Goal: Navigation & Orientation: Locate item on page

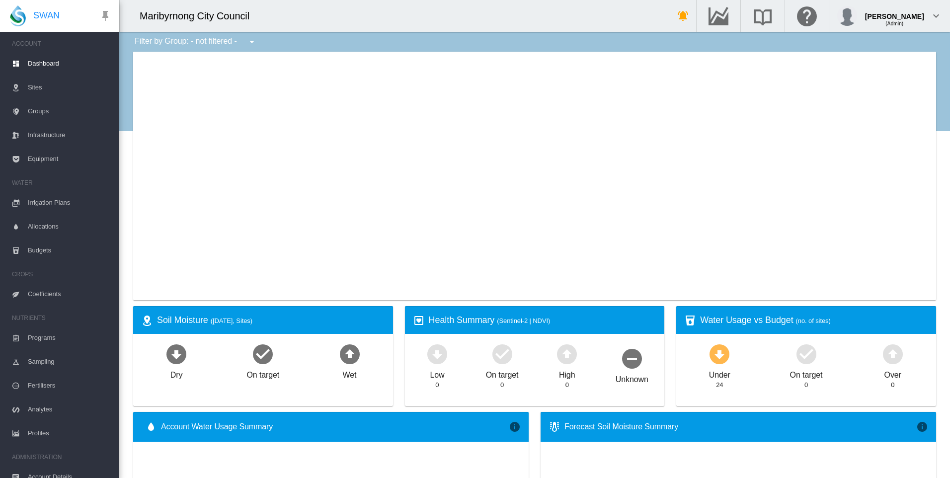
type input "**********"
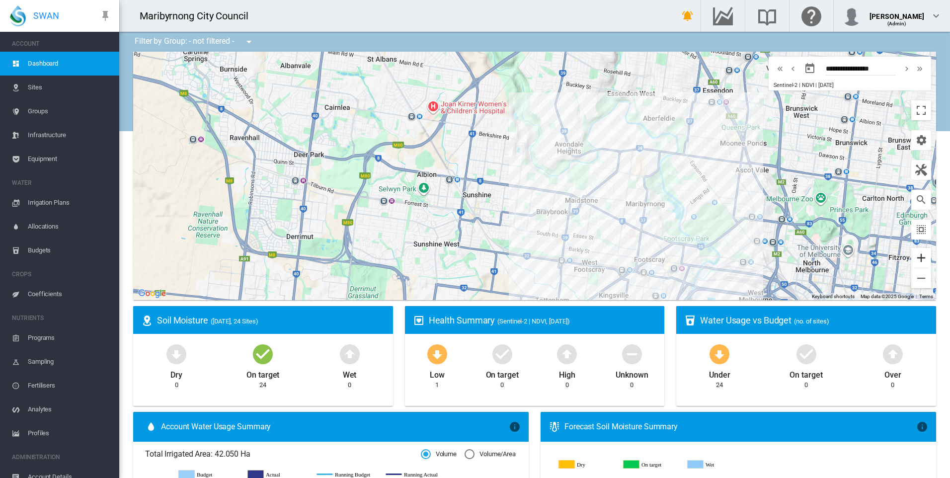
click at [912, 255] on button "Zoom in" at bounding box center [922, 258] width 20 height 20
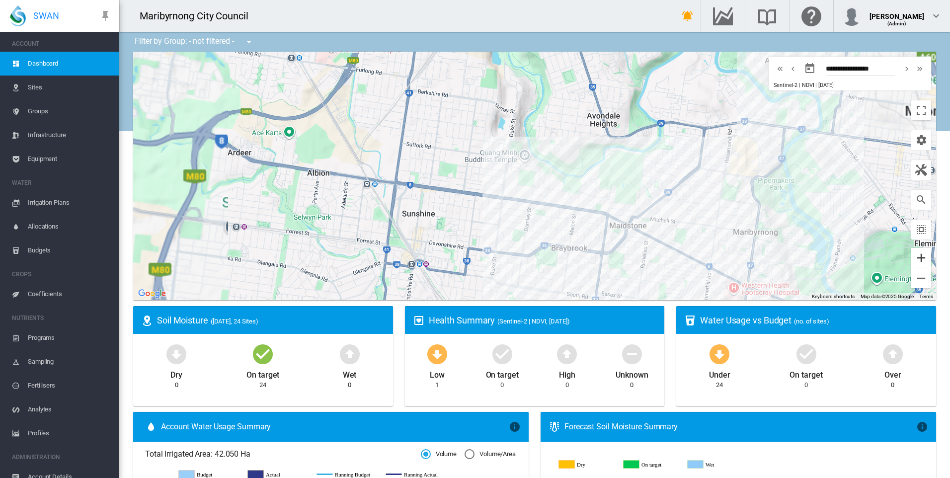
click at [912, 255] on button "Zoom in" at bounding box center [922, 258] width 20 height 20
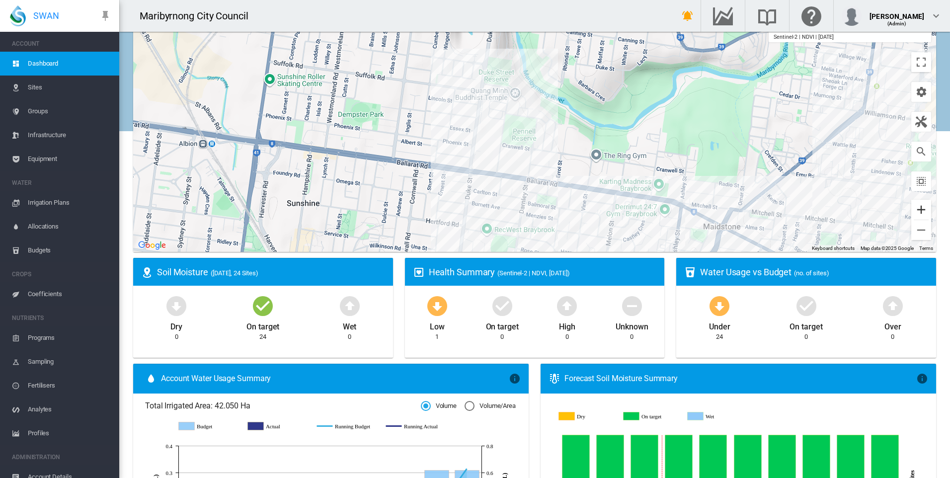
scroll to position [55, 0]
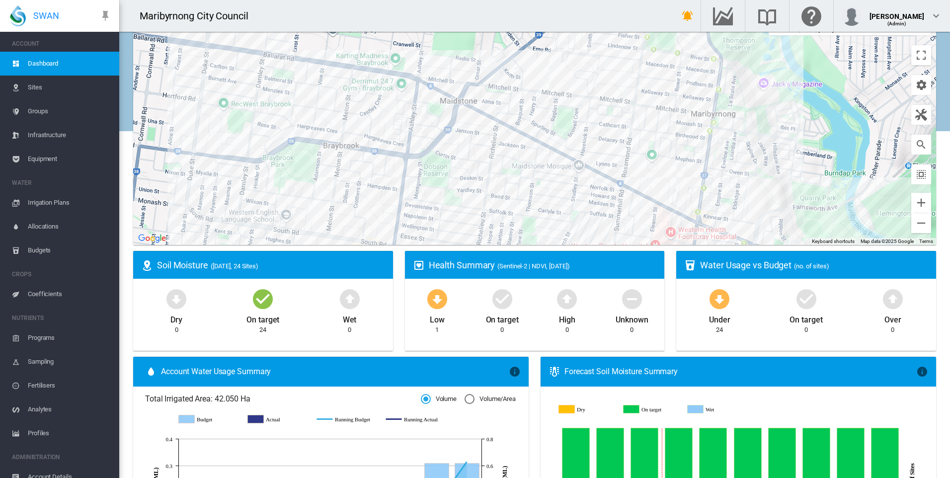
drag, startPoint x: 712, startPoint y: 183, endPoint x: 442, endPoint y: 61, distance: 296.1
click at [442, 61] on div "To navigate, press the arrow keys." at bounding box center [534, 121] width 803 height 249
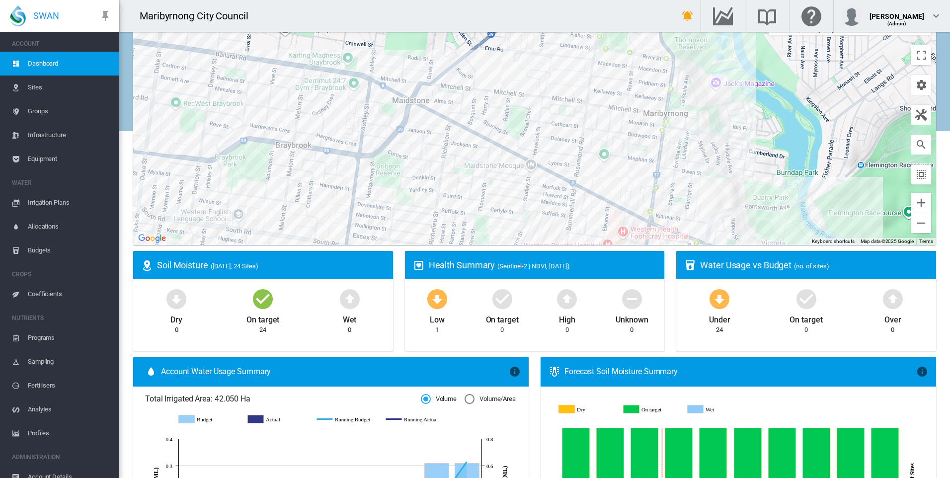
drag, startPoint x: 435, startPoint y: 111, endPoint x: 449, endPoint y: 143, distance: 35.2
click at [449, 143] on div "To navigate, press the arrow keys." at bounding box center [534, 121] width 803 height 249
click at [917, 198] on button "Zoom in" at bounding box center [922, 203] width 20 height 20
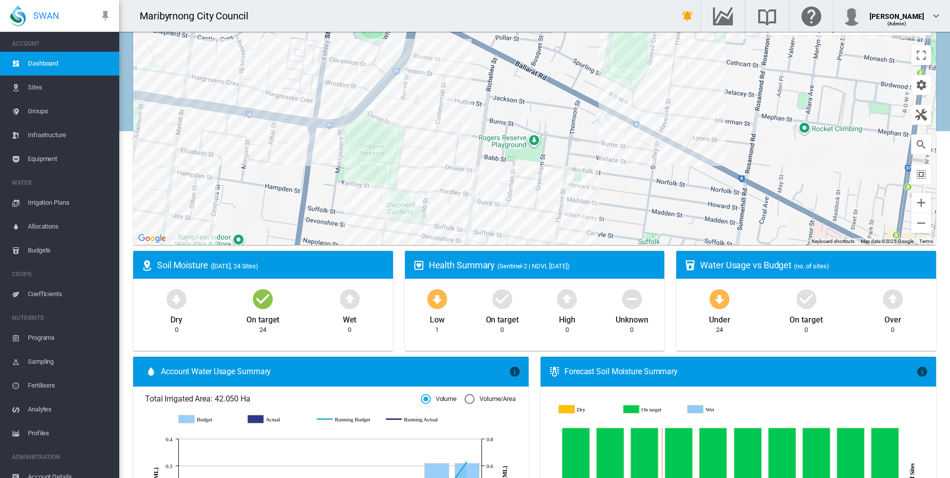
drag, startPoint x: 595, startPoint y: 128, endPoint x: 710, endPoint y: 74, distance: 127.0
click at [710, 74] on div "To navigate, press the arrow keys." at bounding box center [534, 121] width 803 height 249
click at [916, 90] on md-icon "icon-cog" at bounding box center [922, 85] width 12 height 12
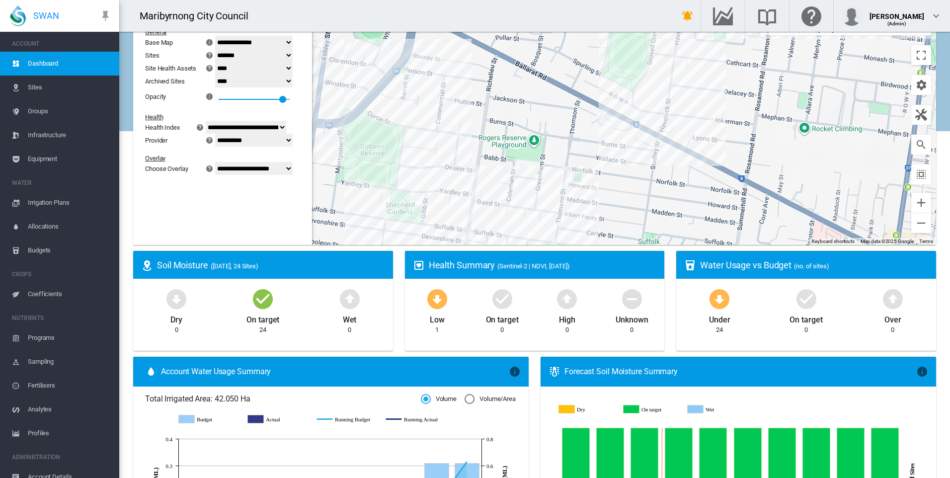
scroll to position [20, 0]
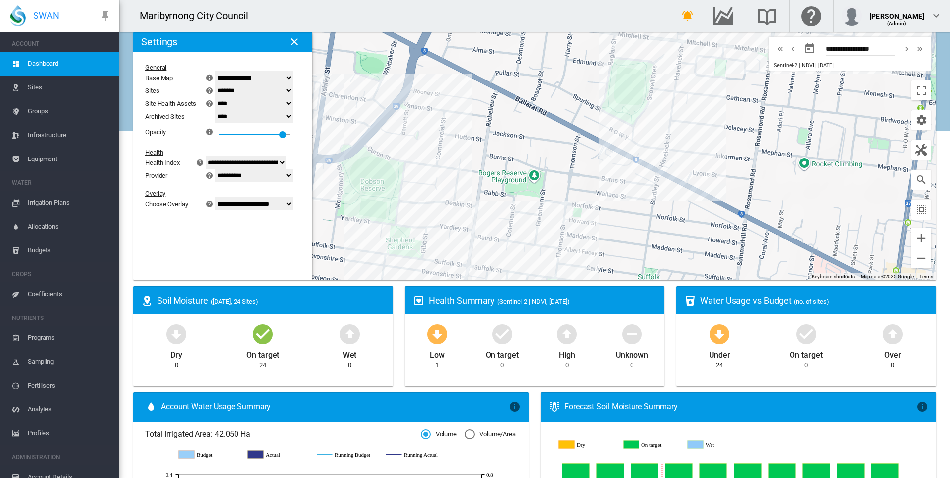
click at [245, 206] on select "**********" at bounding box center [254, 203] width 78 height 13
select select "********"
click at [221, 210] on select "**********" at bounding box center [254, 203] width 78 height 13
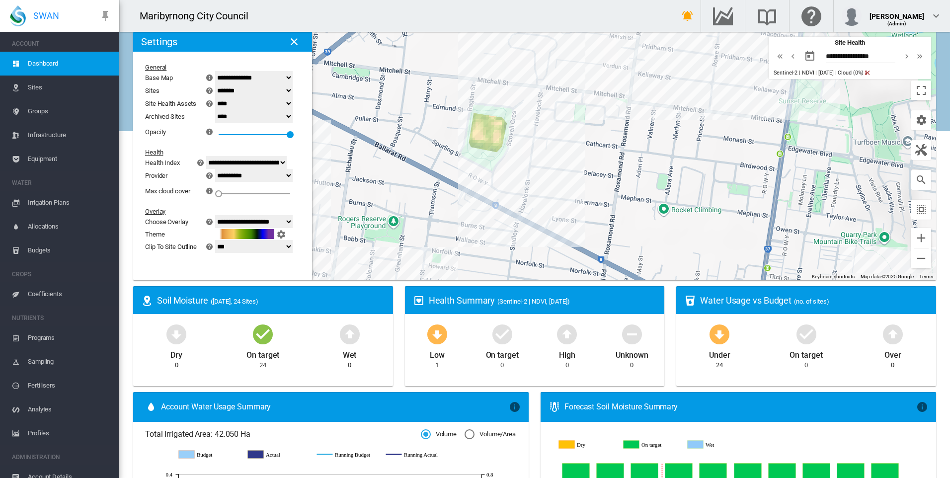
drag, startPoint x: 630, startPoint y: 136, endPoint x: 485, endPoint y: 182, distance: 152.3
click at [485, 182] on div "To navigate, press the arrow keys." at bounding box center [534, 156] width 803 height 249
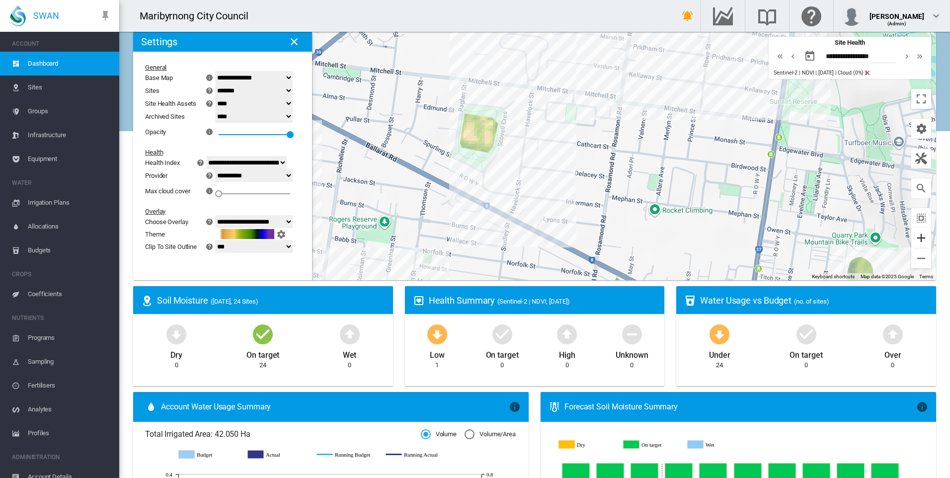
click at [915, 230] on button "Zoom in" at bounding box center [922, 238] width 20 height 20
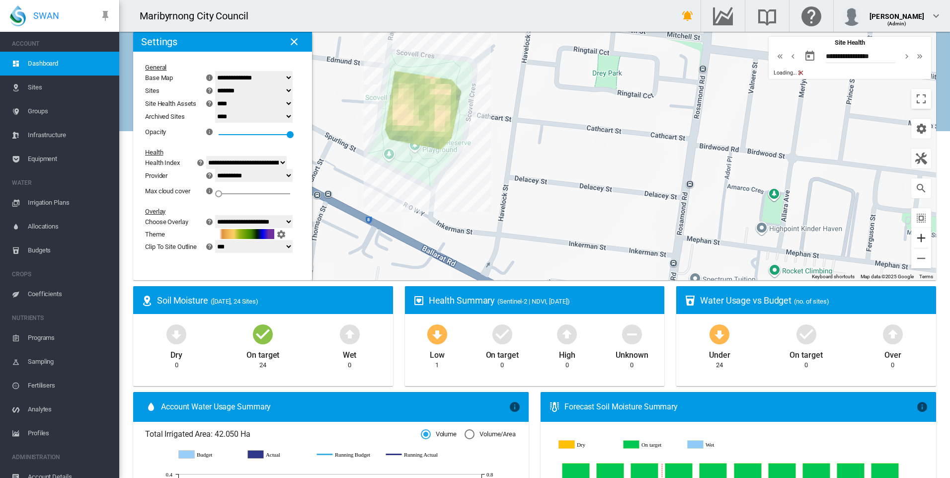
click at [915, 230] on button "Zoom in" at bounding box center [922, 238] width 20 height 20
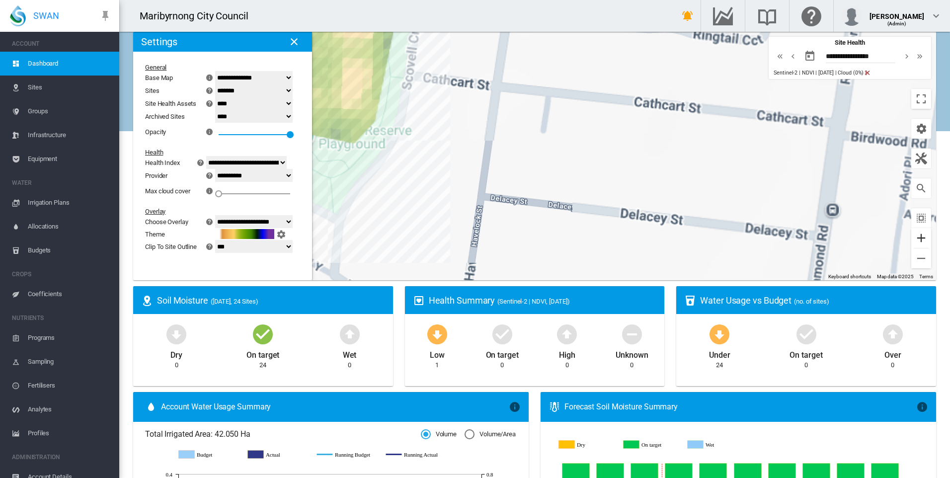
click at [915, 230] on button "Zoom in" at bounding box center [922, 238] width 20 height 20
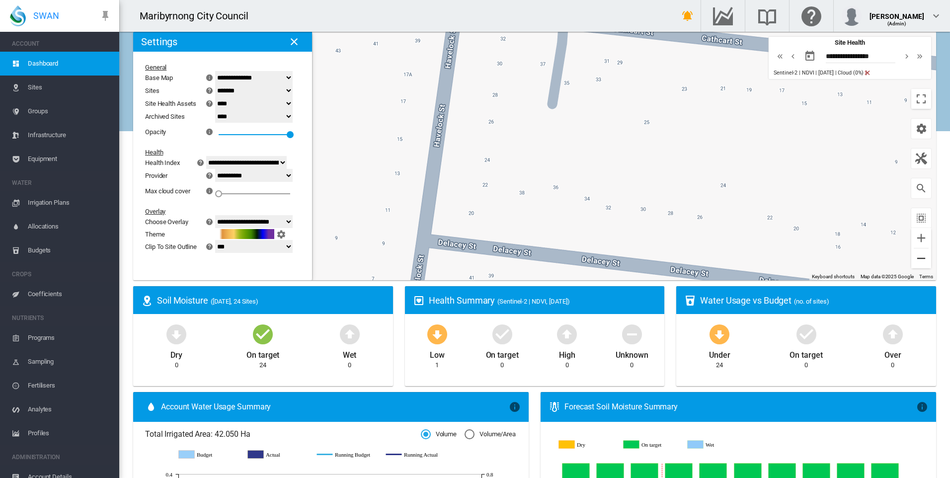
click at [914, 260] on button "Zoom out" at bounding box center [922, 259] width 20 height 20
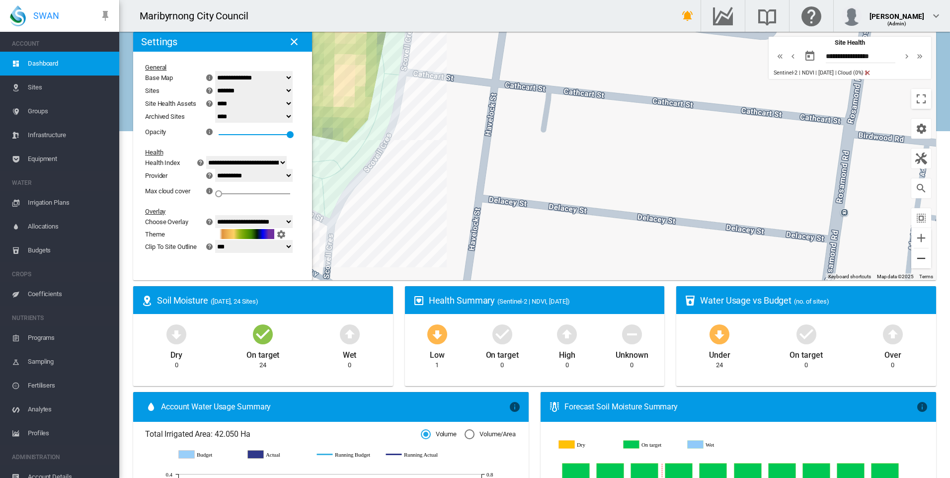
click at [912, 252] on button "Zoom out" at bounding box center [922, 259] width 20 height 20
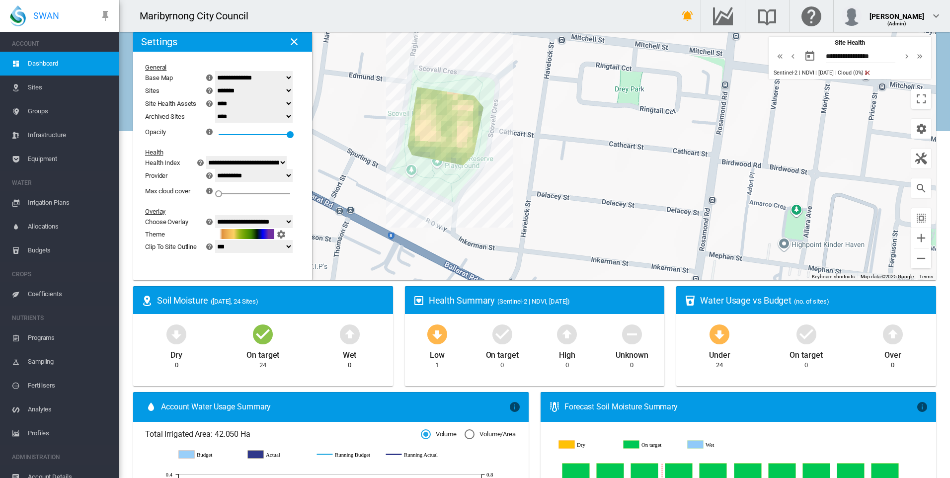
drag, startPoint x: 492, startPoint y: 86, endPoint x: 516, endPoint y: 104, distance: 29.9
click at [516, 104] on div "To navigate, press the arrow keys." at bounding box center [534, 156] width 803 height 249
click at [912, 254] on button "Zoom out" at bounding box center [922, 259] width 20 height 20
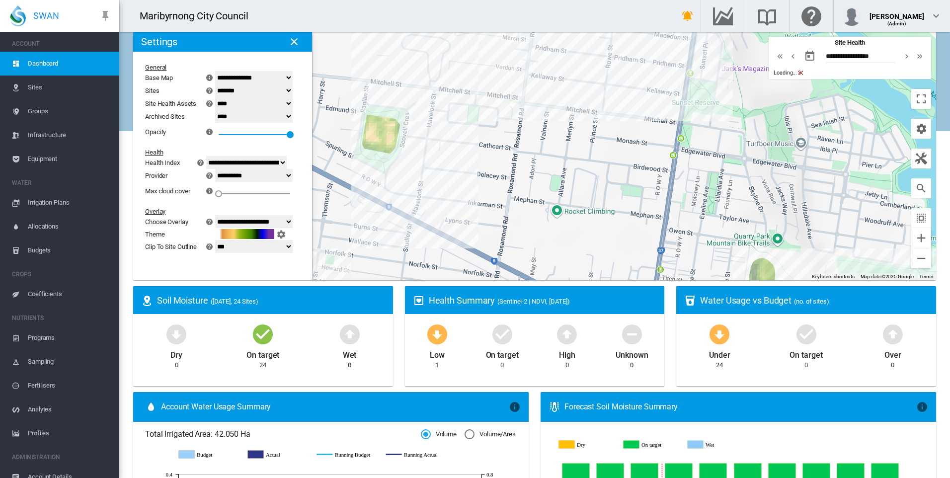
drag, startPoint x: 796, startPoint y: 136, endPoint x: 679, endPoint y: 129, distance: 117.0
click at [679, 129] on div "To navigate, press the arrow keys." at bounding box center [534, 156] width 803 height 249
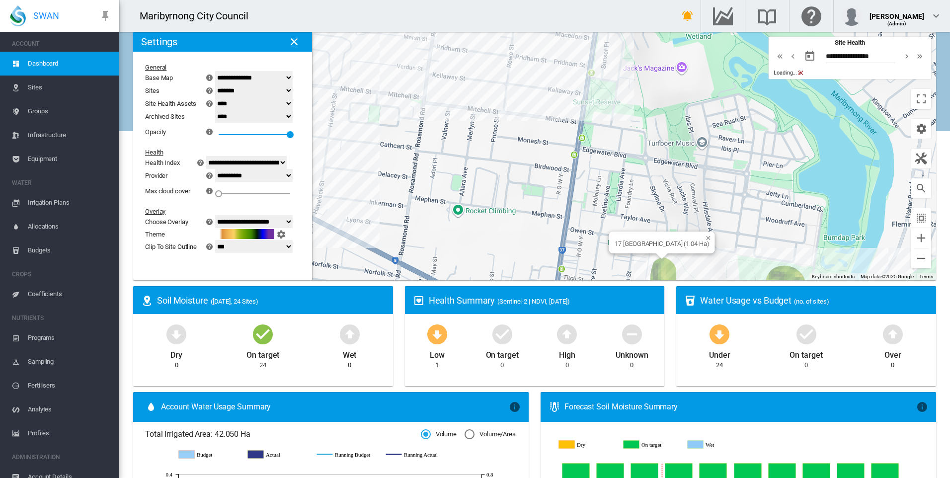
drag, startPoint x: 658, startPoint y: 258, endPoint x: 658, endPoint y: 163, distance: 94.9
drag, startPoint x: 658, startPoint y: 215, endPoint x: 628, endPoint y: 32, distance: 185.3
click at [650, 147] on div "To navigate, press the arrow keys." at bounding box center [534, 156] width 803 height 249
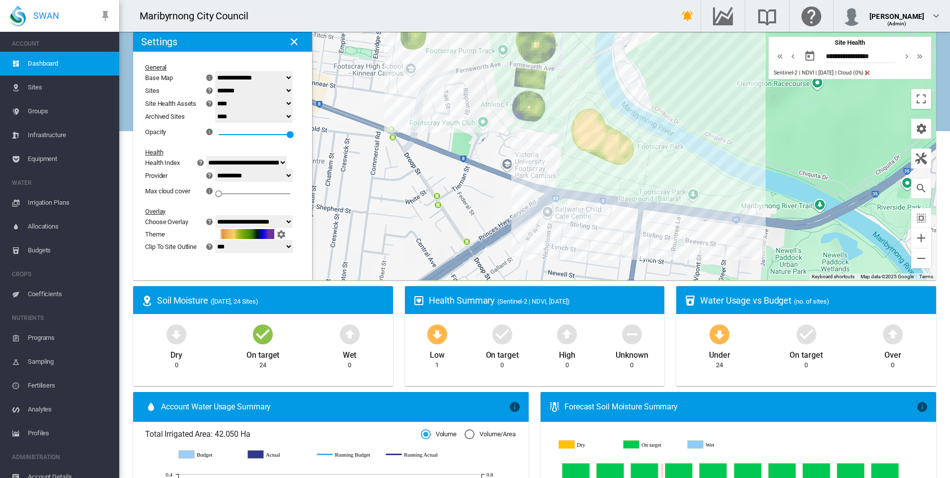
drag, startPoint x: 696, startPoint y: 157, endPoint x: 481, endPoint y: 219, distance: 224.3
click at [481, 219] on div "To navigate, press the arrow keys." at bounding box center [534, 156] width 803 height 249
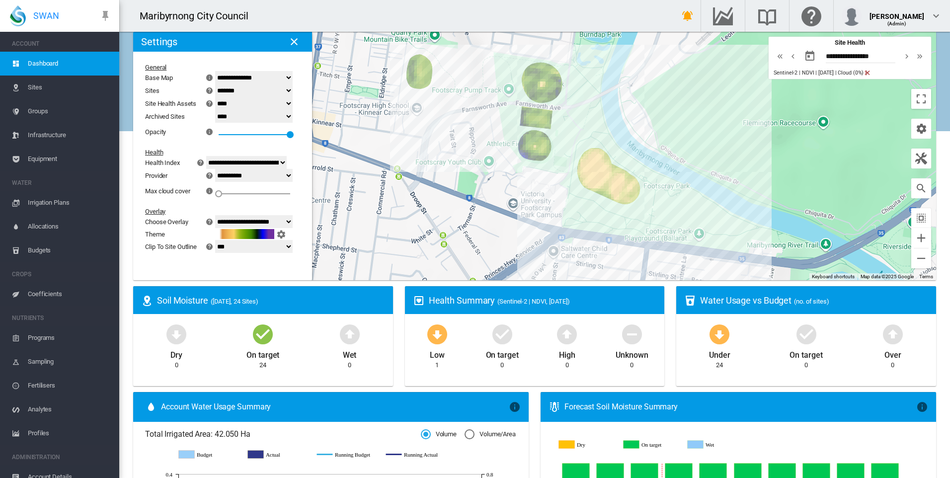
drag, startPoint x: 548, startPoint y: 191, endPoint x: 562, endPoint y: 225, distance: 36.4
click at [562, 225] on div "To navigate, press the arrow keys." at bounding box center [534, 156] width 803 height 249
click at [912, 235] on button "Zoom in" at bounding box center [922, 238] width 20 height 20
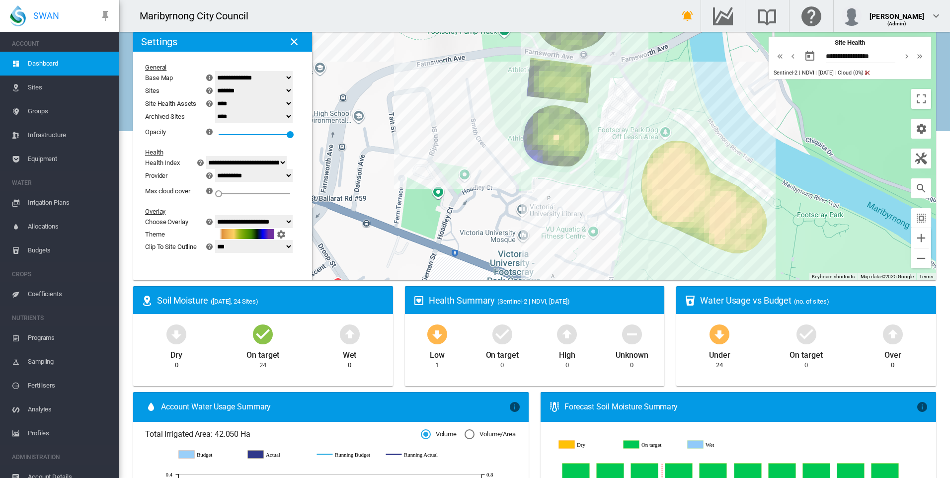
drag, startPoint x: 802, startPoint y: 159, endPoint x: 821, endPoint y: 160, distance: 18.9
click at [821, 160] on div "To navigate, press the arrow keys." at bounding box center [534, 156] width 803 height 249
drag, startPoint x: 221, startPoint y: 192, endPoint x: 211, endPoint y: 159, distance: 34.4
click at [211, 159] on div "**********" at bounding box center [216, 132] width 143 height 136
drag, startPoint x: 211, startPoint y: 159, endPoint x: 199, endPoint y: 202, distance: 44.7
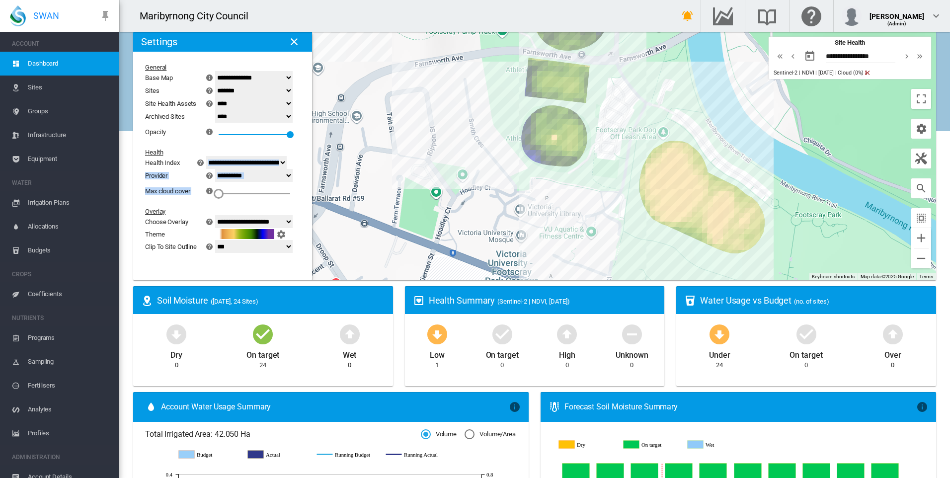
click at [199, 202] on div "**********" at bounding box center [216, 158] width 151 height 197
drag, startPoint x: 225, startPoint y: 192, endPoint x: 297, endPoint y: 217, distance: 76.4
click at [292, 217] on div "**********" at bounding box center [216, 158] width 151 height 197
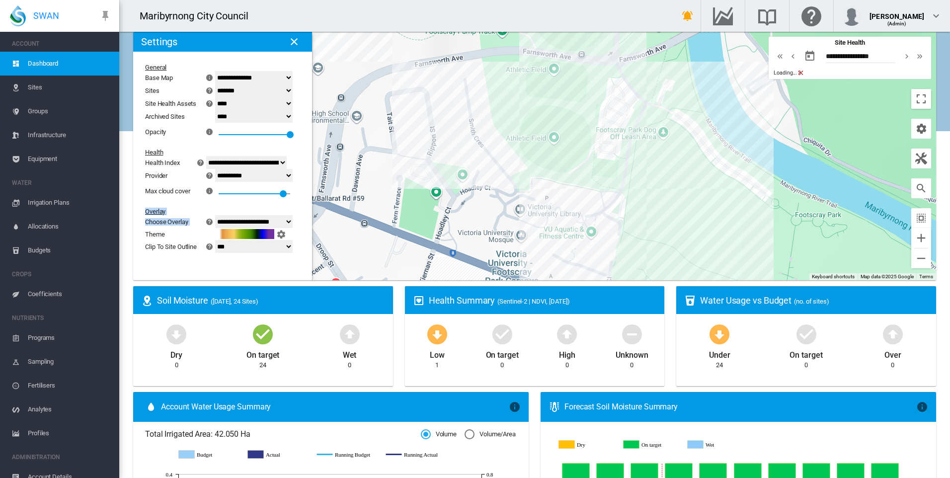
click at [271, 206] on div "**********" at bounding box center [216, 158] width 151 height 197
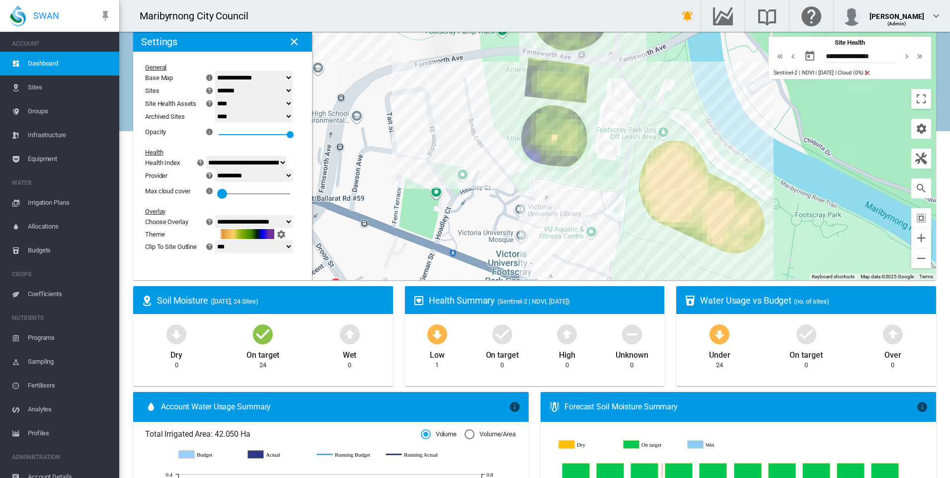
drag, startPoint x: 293, startPoint y: 192, endPoint x: 212, endPoint y: 191, distance: 80.5
click at [212, 191] on div "Max cloud cover × Use Maximum cloud cover to control which index values you wil…" at bounding box center [216, 191] width 143 height 18
click at [212, 191] on md-icon "icon-information" at bounding box center [211, 191] width 12 height 12
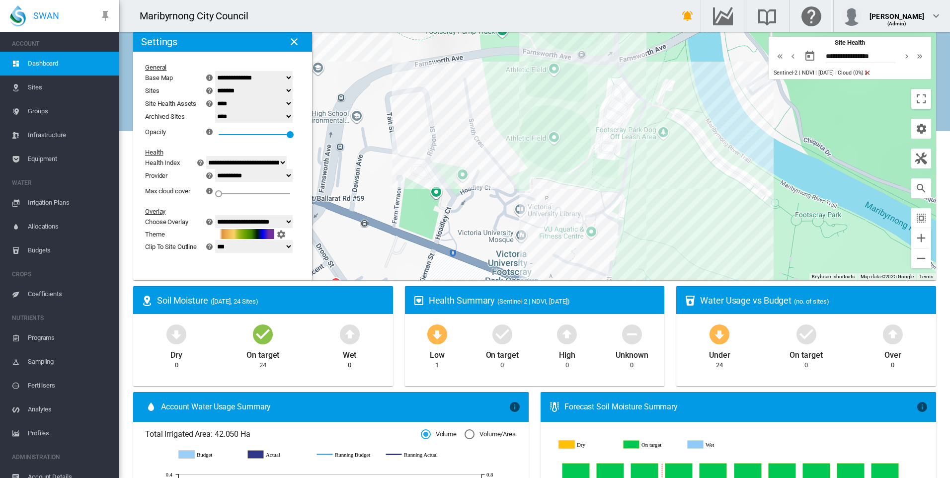
click at [570, 189] on div "To navigate, press the arrow keys." at bounding box center [534, 156] width 803 height 249
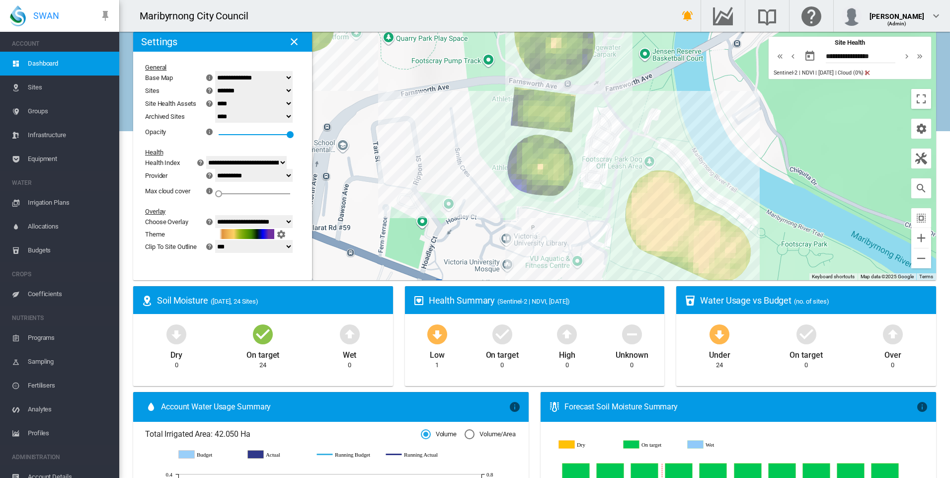
drag, startPoint x: 588, startPoint y: 168, endPoint x: 571, endPoint y: 209, distance: 44.1
click at [571, 209] on div "To navigate, press the arrow keys." at bounding box center [534, 156] width 803 height 249
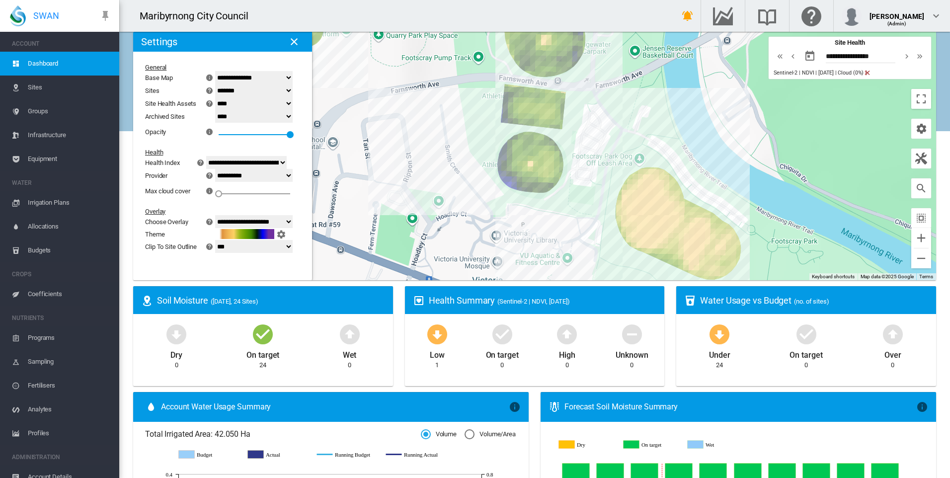
drag, startPoint x: 610, startPoint y: 143, endPoint x: 601, endPoint y: 122, distance: 23.2
click at [601, 122] on div "To navigate, press the arrow keys." at bounding box center [534, 156] width 803 height 249
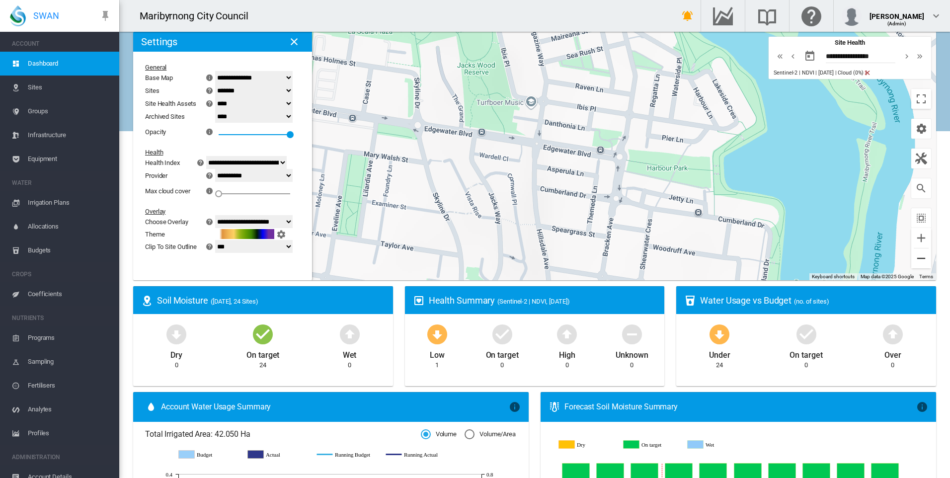
click at [912, 257] on button "Zoom out" at bounding box center [922, 259] width 20 height 20
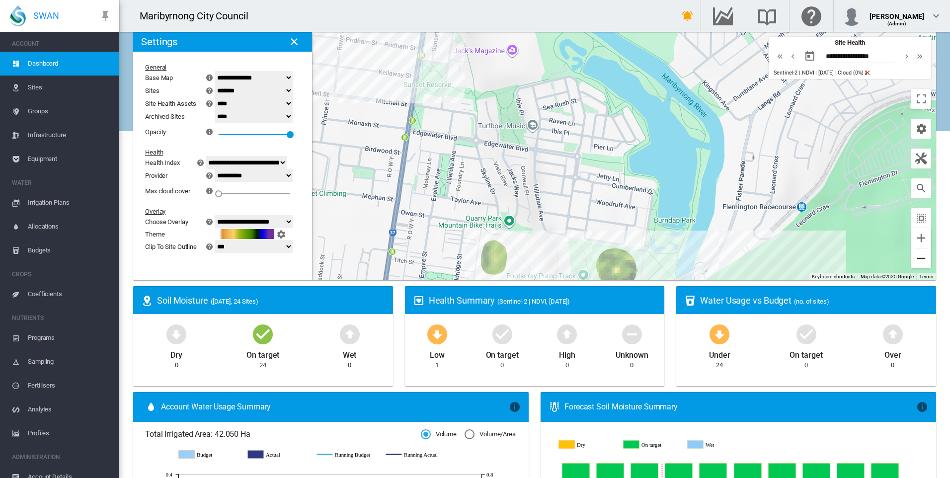
click at [912, 260] on button "Zoom out" at bounding box center [922, 259] width 20 height 20
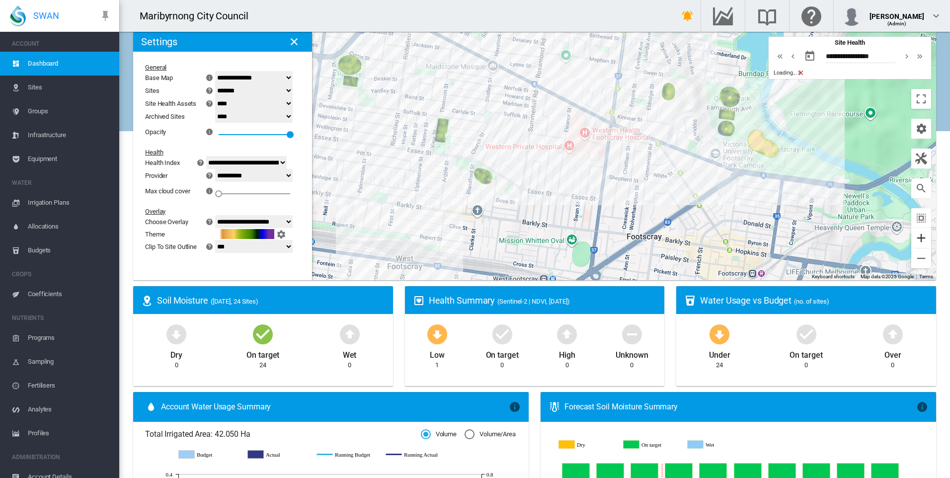
click at [914, 240] on button "Zoom in" at bounding box center [922, 238] width 20 height 20
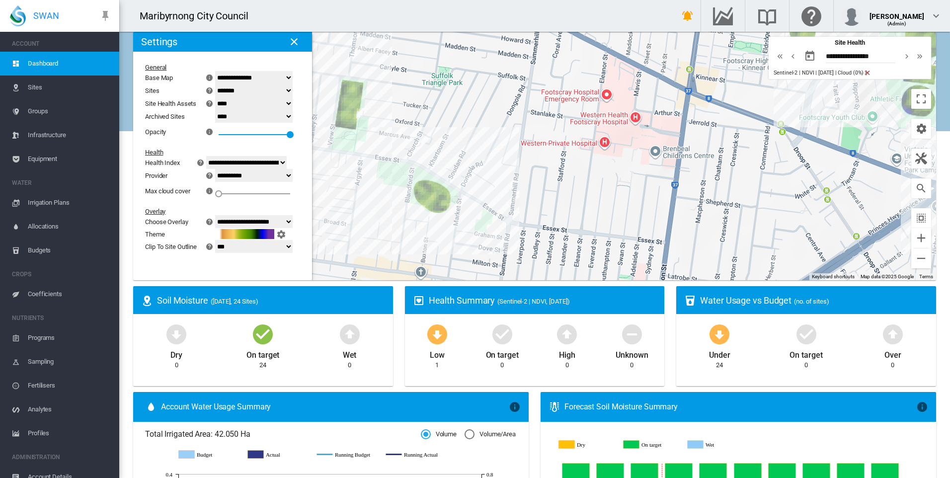
click at [900, 236] on div "To navigate, press the arrow keys." at bounding box center [534, 156] width 803 height 249
click at [912, 237] on button "Zoom in" at bounding box center [922, 238] width 20 height 20
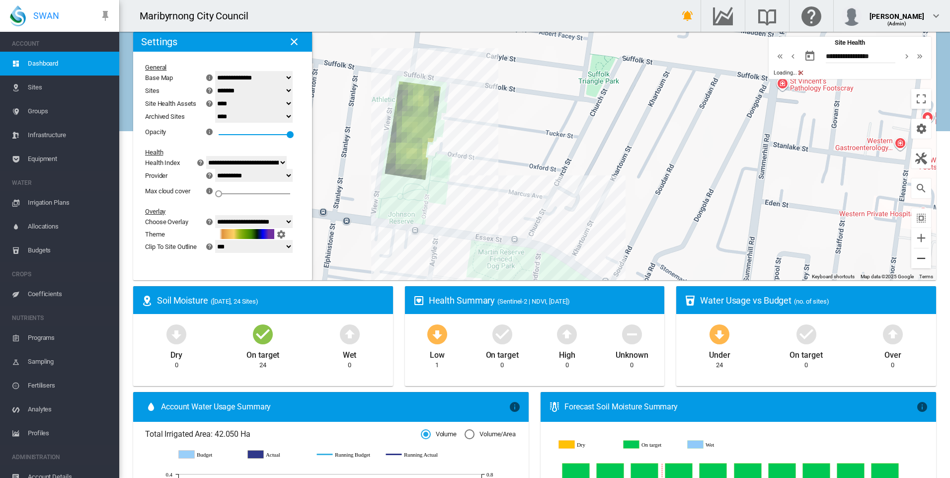
click at [914, 263] on button "Zoom out" at bounding box center [922, 259] width 20 height 20
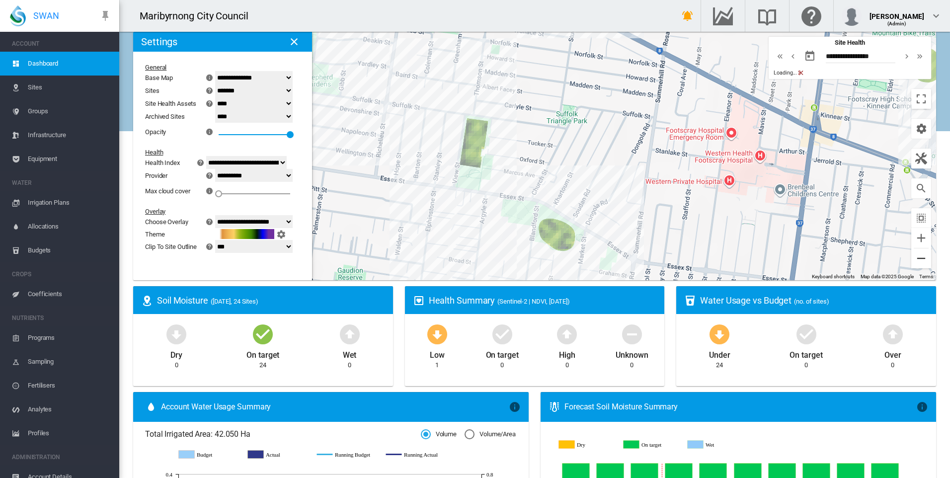
click at [912, 259] on button "Zoom out" at bounding box center [922, 259] width 20 height 20
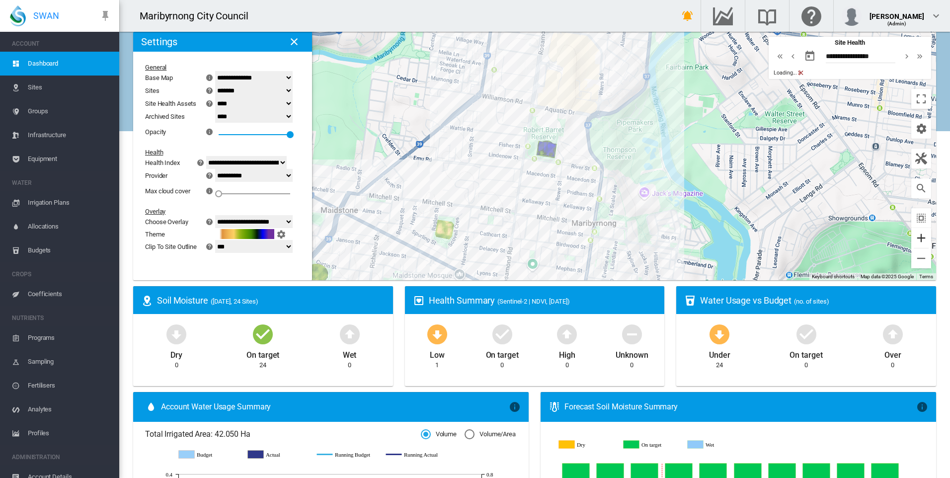
click at [912, 243] on button "Zoom in" at bounding box center [922, 238] width 20 height 20
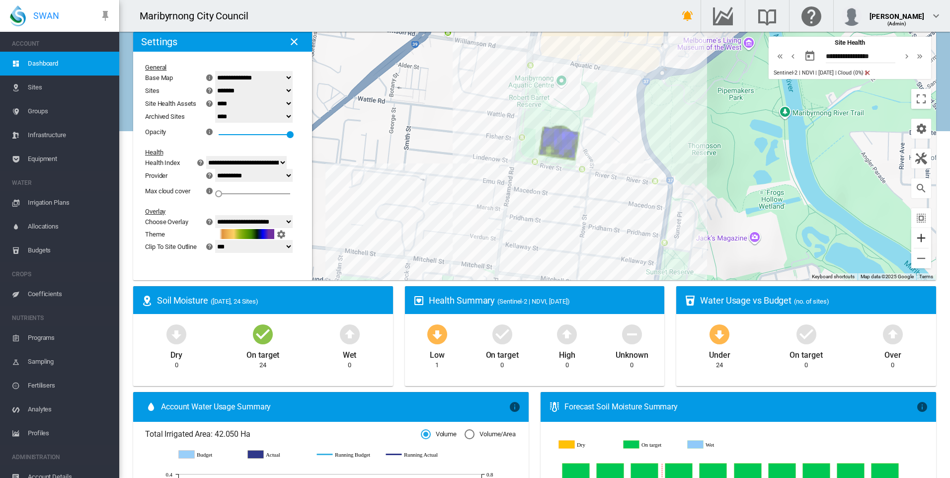
click at [912, 243] on button "Zoom in" at bounding box center [922, 238] width 20 height 20
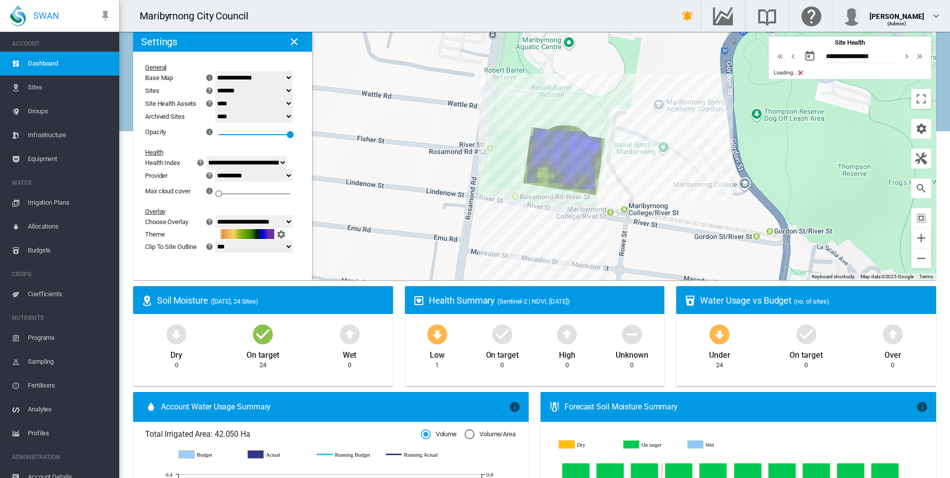
click at [904, 246] on div "To navigate, press the arrow keys." at bounding box center [534, 156] width 803 height 249
click at [912, 243] on button "Zoom in" at bounding box center [922, 238] width 20 height 20
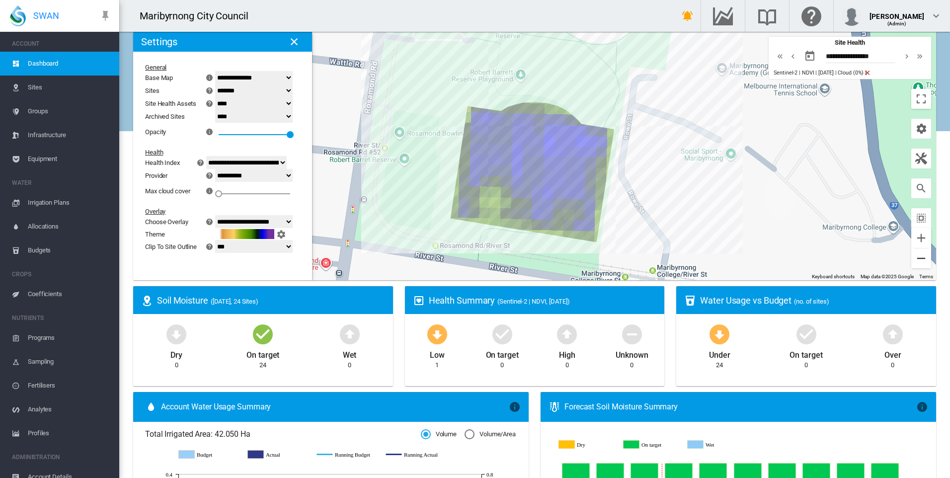
click at [914, 261] on button "Zoom out" at bounding box center [922, 259] width 20 height 20
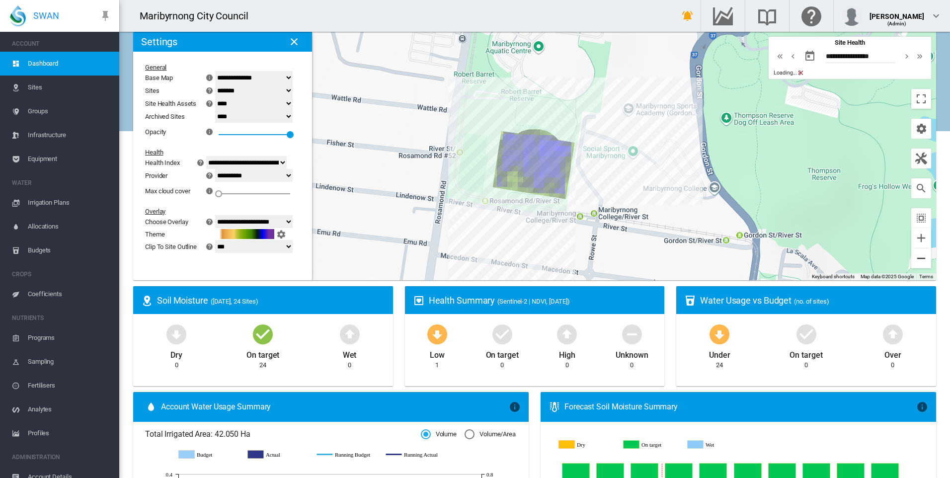
click at [912, 264] on button "Zoom out" at bounding box center [922, 259] width 20 height 20
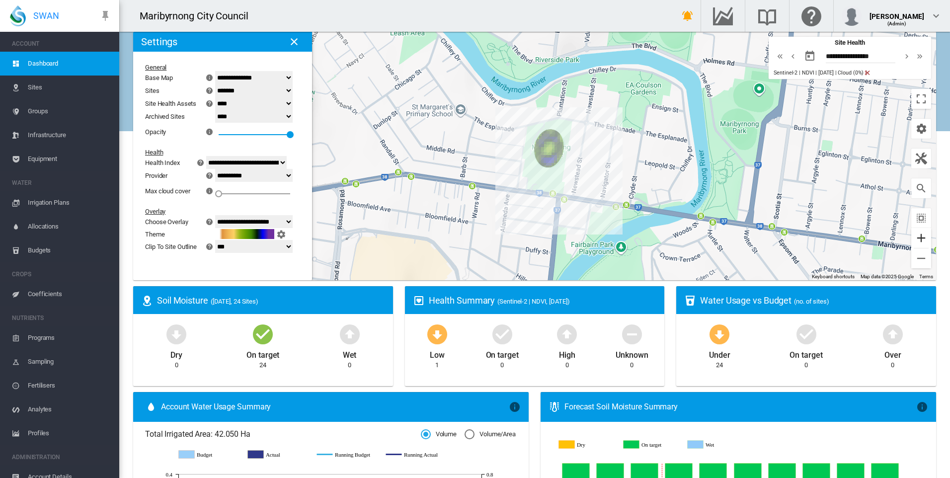
click at [912, 242] on button "Zoom in" at bounding box center [922, 238] width 20 height 20
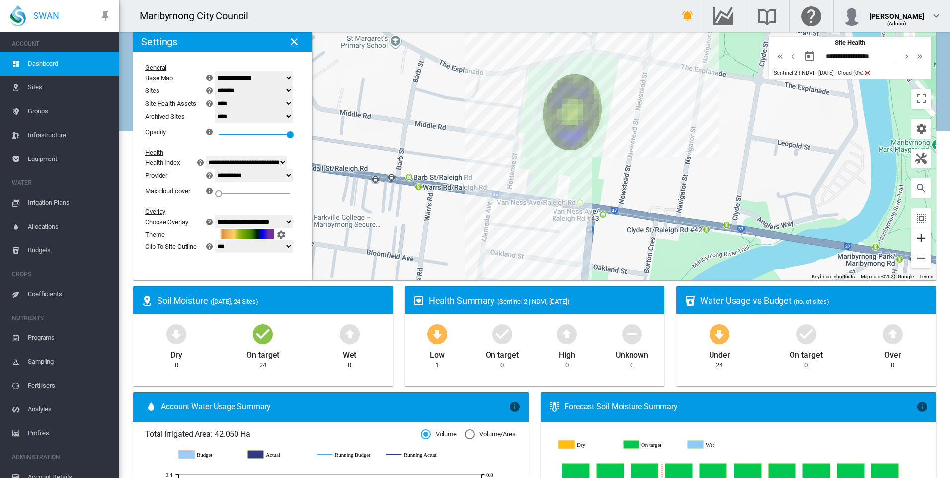
click at [912, 245] on button "Zoom in" at bounding box center [922, 238] width 20 height 20
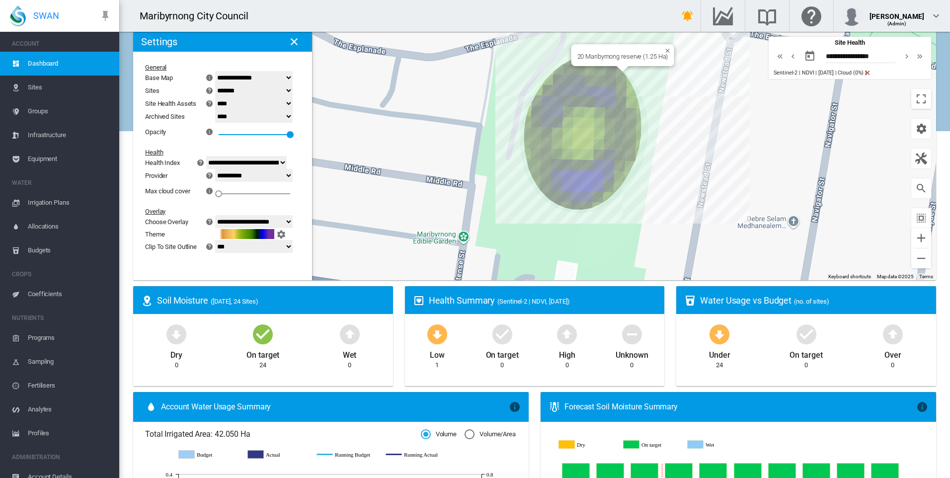
click at [601, 115] on div "To navigate, press the arrow keys. 20 Maribyrnong reserve (1.25 Ha)" at bounding box center [534, 156] width 803 height 249
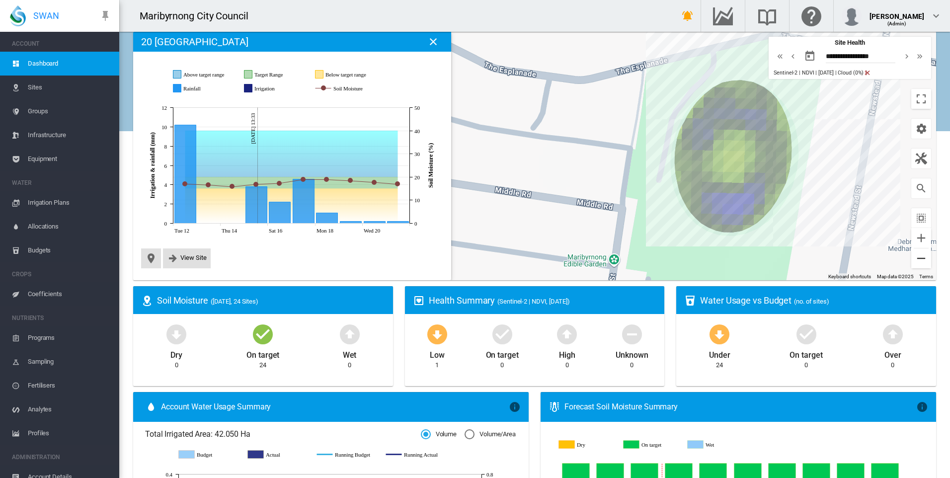
click at [912, 252] on button "Zoom out" at bounding box center [922, 259] width 20 height 20
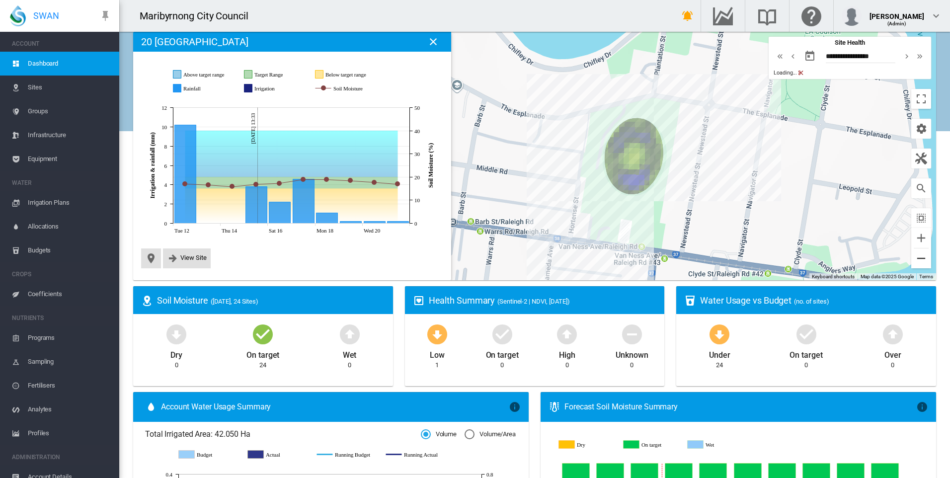
click at [912, 252] on button "Zoom out" at bounding box center [922, 259] width 20 height 20
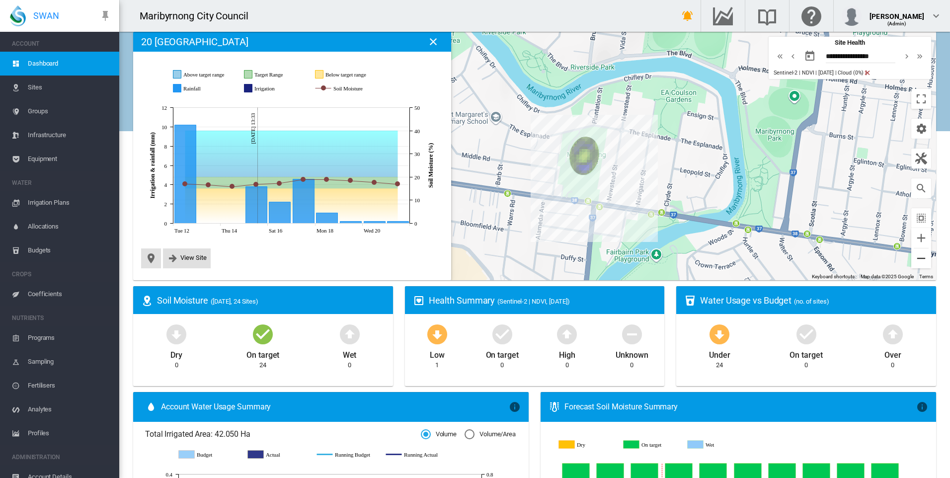
scroll to position [0, 0]
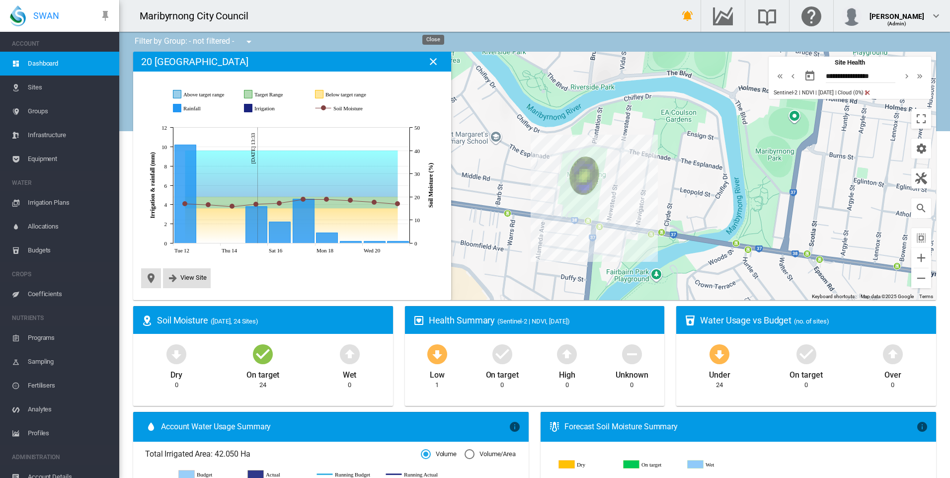
click at [433, 61] on md-icon "icon-close" at bounding box center [433, 62] width 12 height 12
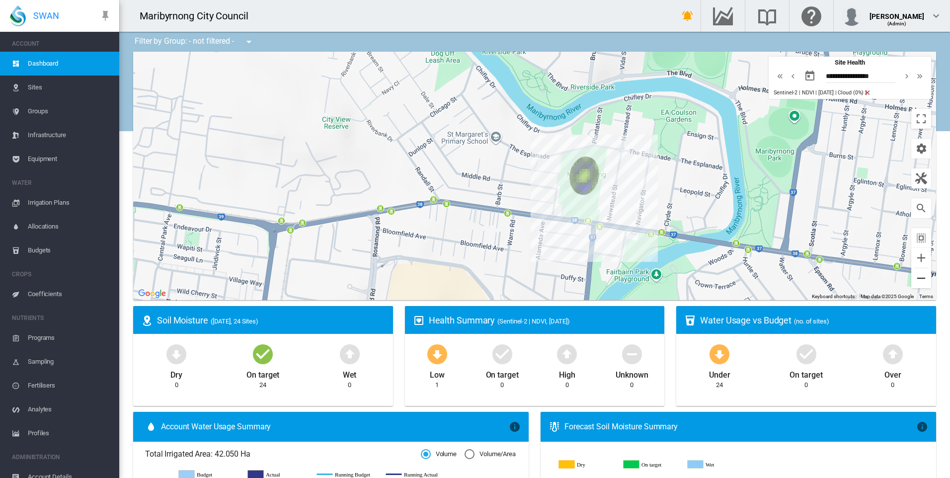
click at [914, 275] on button "Zoom out" at bounding box center [922, 278] width 20 height 20
